Goal: Task Accomplishment & Management: Manage account settings

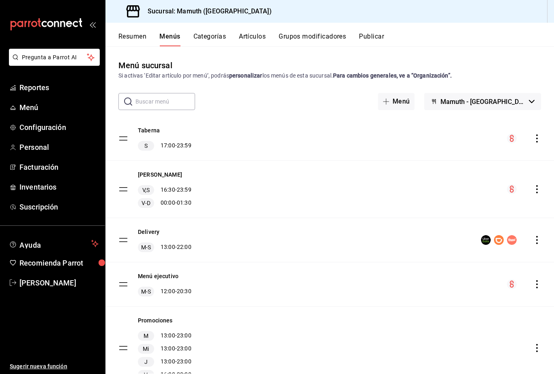
click at [535, 138] on icon "actions" at bounding box center [537, 138] width 8 height 8
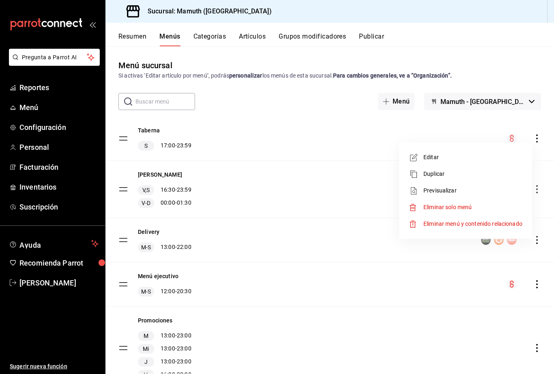
click at [441, 161] on span "Editar" at bounding box center [473, 157] width 99 height 9
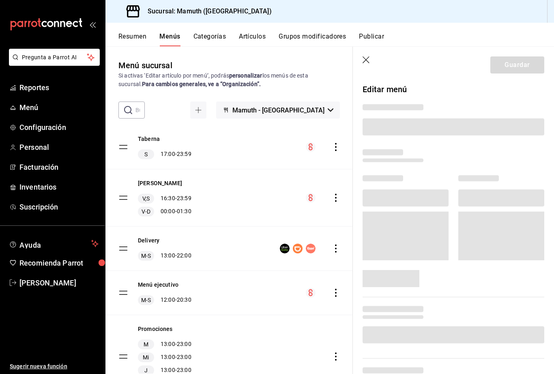
click at [178, 42] on button "Menús" at bounding box center [169, 39] width 21 height 14
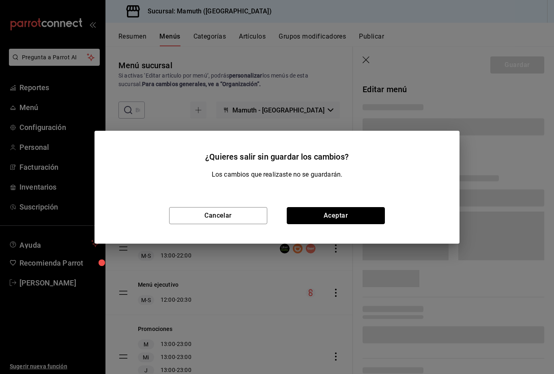
click at [329, 213] on button "Aceptar" at bounding box center [336, 215] width 98 height 17
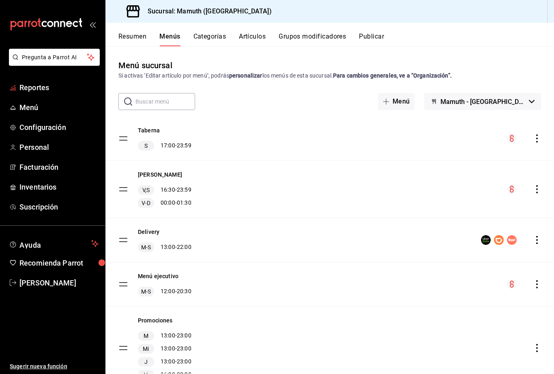
click at [39, 82] on span "Reportes" at bounding box center [58, 87] width 79 height 11
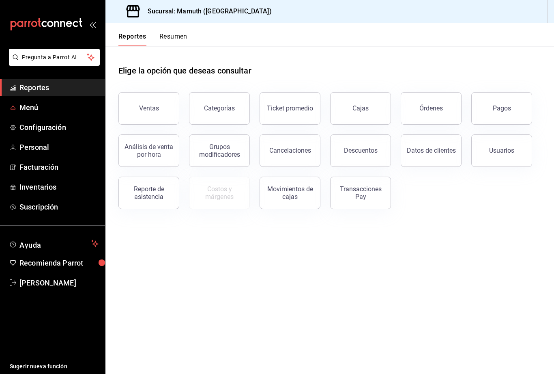
click at [28, 113] on link "Menú" at bounding box center [52, 107] width 105 height 17
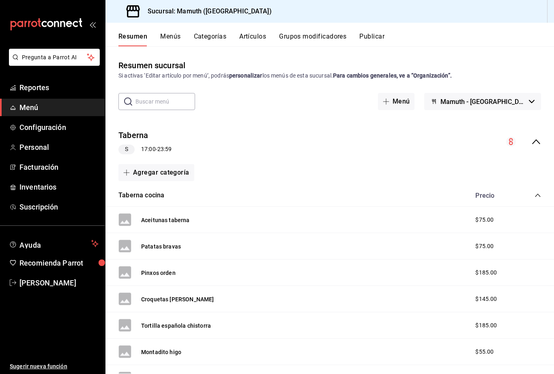
click at [177, 34] on button "Menús" at bounding box center [170, 39] width 20 height 14
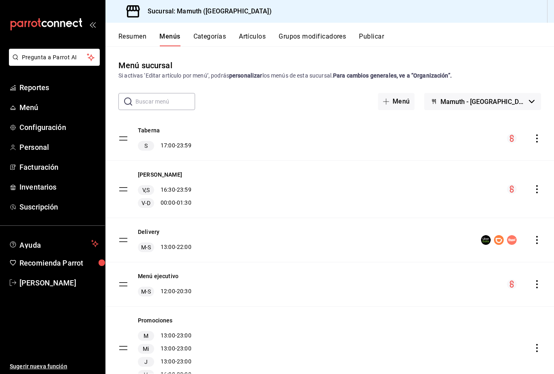
click at [154, 128] on button "Taberna" at bounding box center [149, 130] width 22 height 8
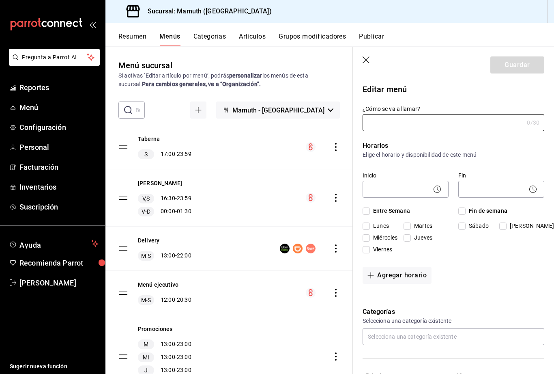
type input "Taberna"
checkbox input "true"
type input "1755993273522"
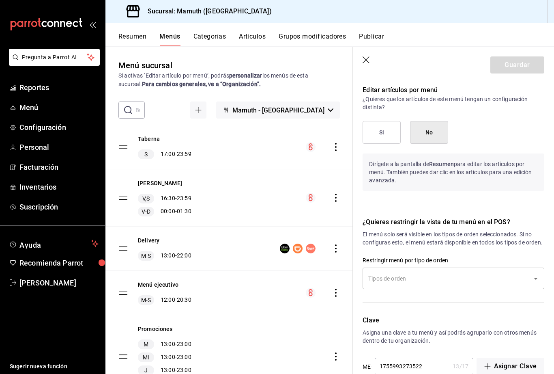
click at [212, 41] on button "Categorías" at bounding box center [210, 39] width 33 height 14
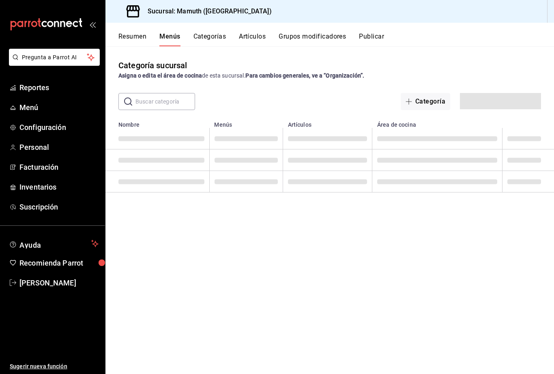
click at [210, 38] on button "Categorías" at bounding box center [210, 39] width 33 height 14
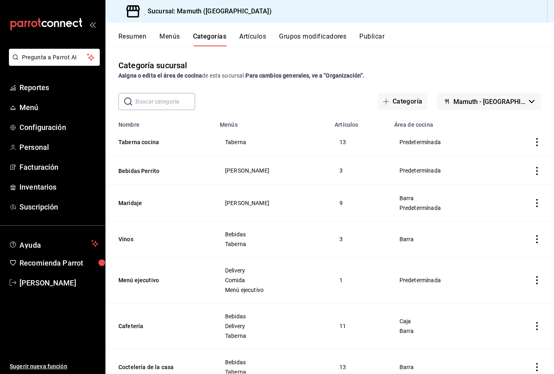
click at [148, 145] on button "Taberna cocina" at bounding box center [158, 142] width 81 height 8
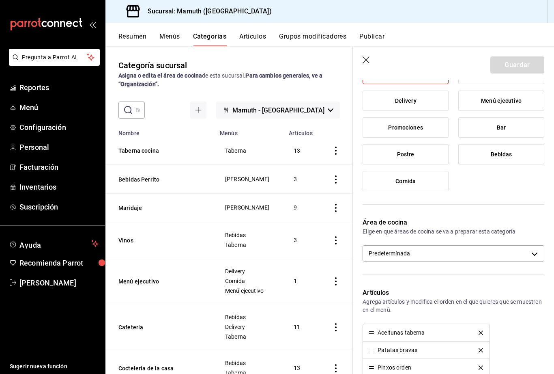
scroll to position [134, 0]
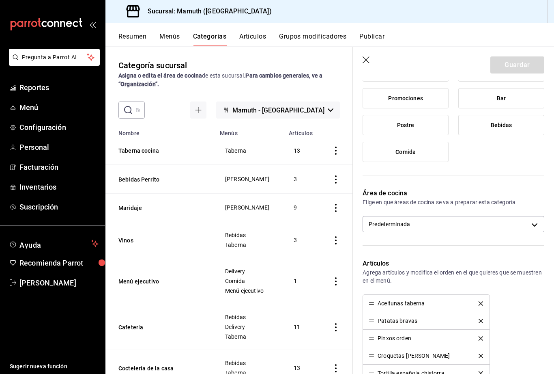
click at [466, 224] on body "Pregunta a Parrot AI Reportes Menú Configuración Personal Facturación Inventari…" at bounding box center [277, 187] width 554 height 374
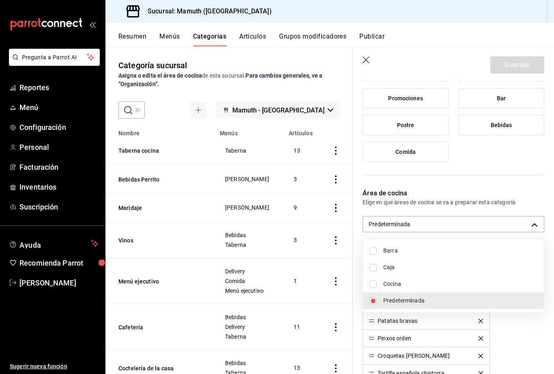
click at [376, 286] on input "checkbox" at bounding box center [373, 283] width 7 height 7
checkbox input "true"
type input "c3a0799a-2d8e-4f14-ba31-d9f80e92386a,315d2985-3d79-409e-881d-99cf0672380d"
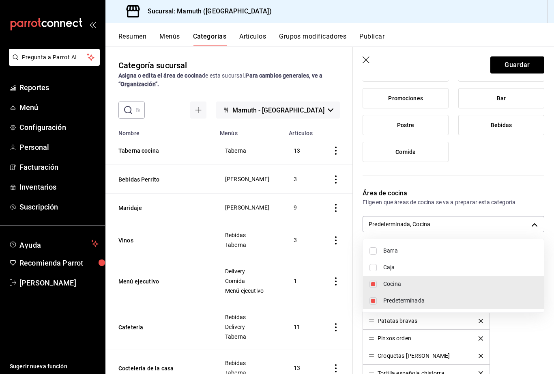
click at [522, 66] on div at bounding box center [277, 187] width 554 height 374
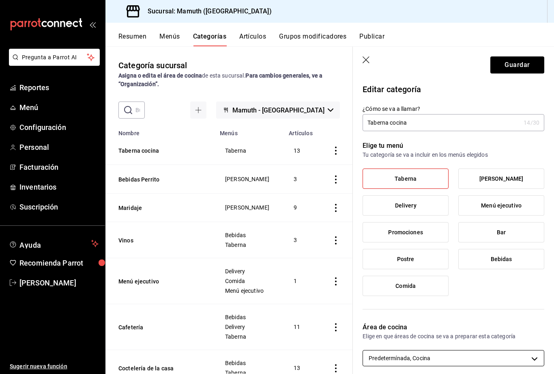
scroll to position [0, 0]
click at [529, 63] on button "Guardar" at bounding box center [517, 64] width 54 height 17
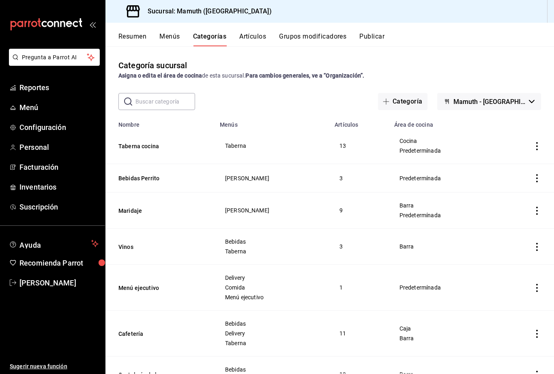
click at [376, 37] on button "Publicar" at bounding box center [371, 39] width 25 height 14
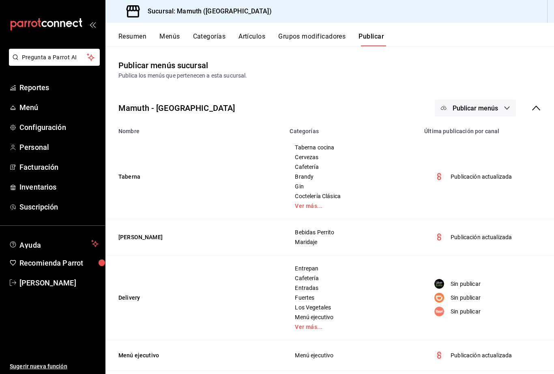
click at [499, 109] on button "Publicar menús" at bounding box center [475, 107] width 81 height 17
click at [491, 135] on span "Punto de venta" at bounding box center [487, 134] width 39 height 9
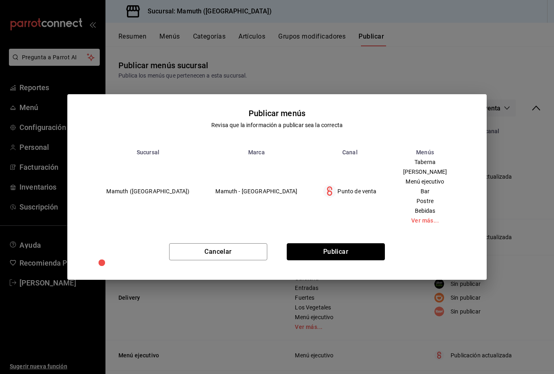
click at [366, 260] on button "Publicar" at bounding box center [336, 251] width 98 height 17
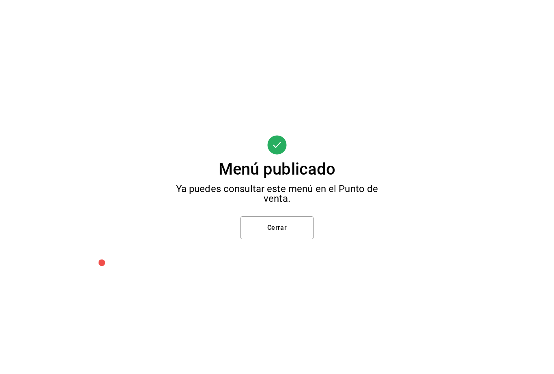
click at [291, 239] on button "Cerrar" at bounding box center [277, 227] width 73 height 23
